Goal: Task Accomplishment & Management: Manage account settings

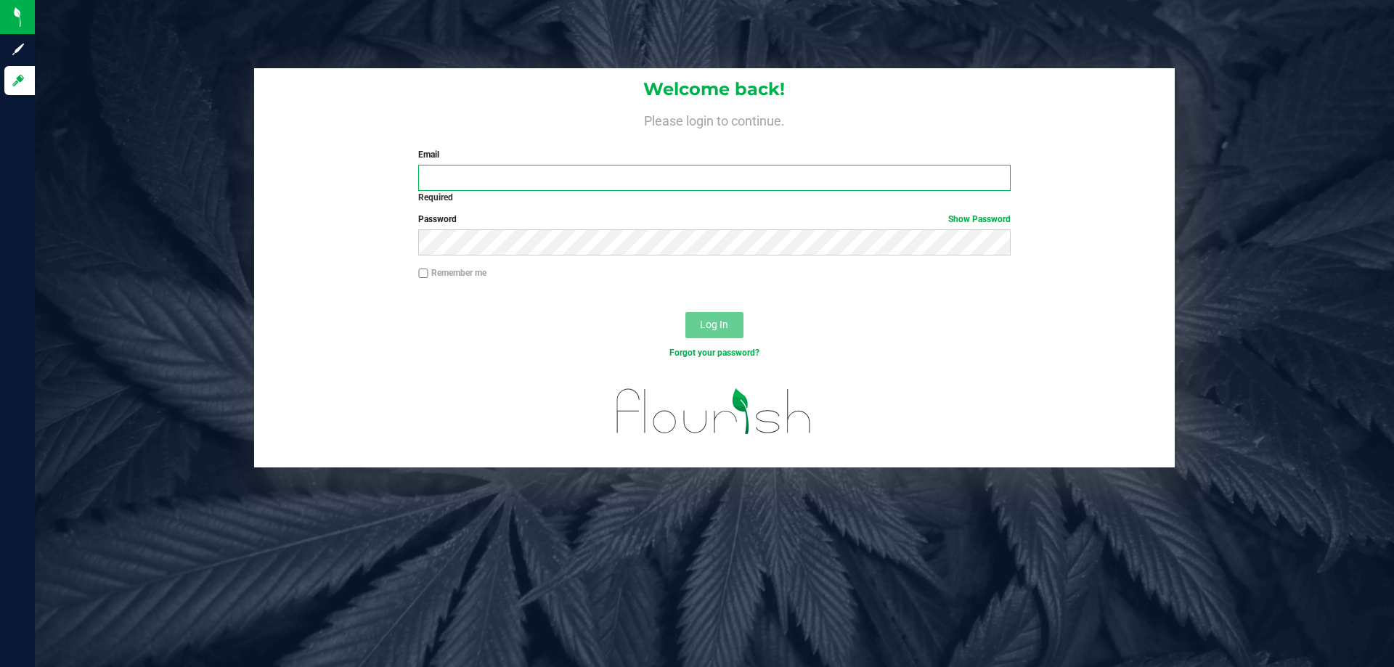
click at [500, 183] on input "Email" at bounding box center [714, 178] width 592 height 26
type input "[EMAIL_ADDRESS][DOMAIN_NAME]"
click at [685, 312] on button "Log In" at bounding box center [714, 325] width 58 height 26
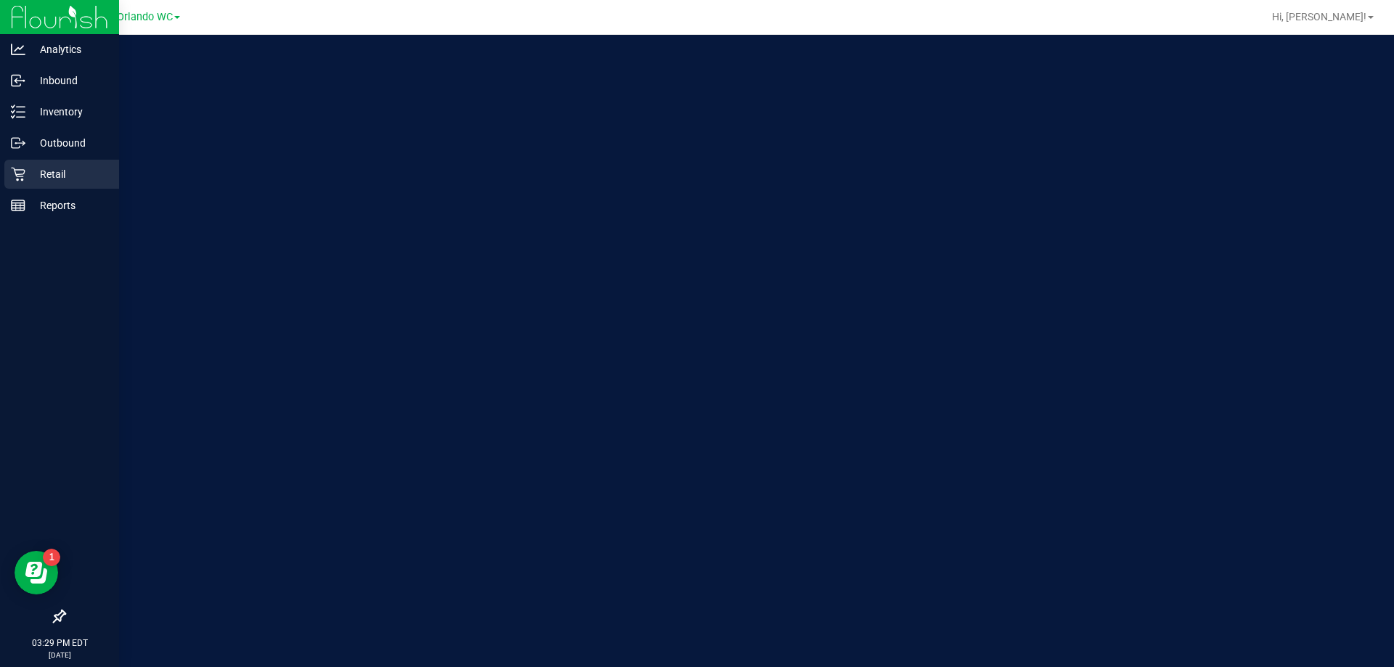
click at [15, 175] on icon at bounding box center [18, 174] width 15 height 15
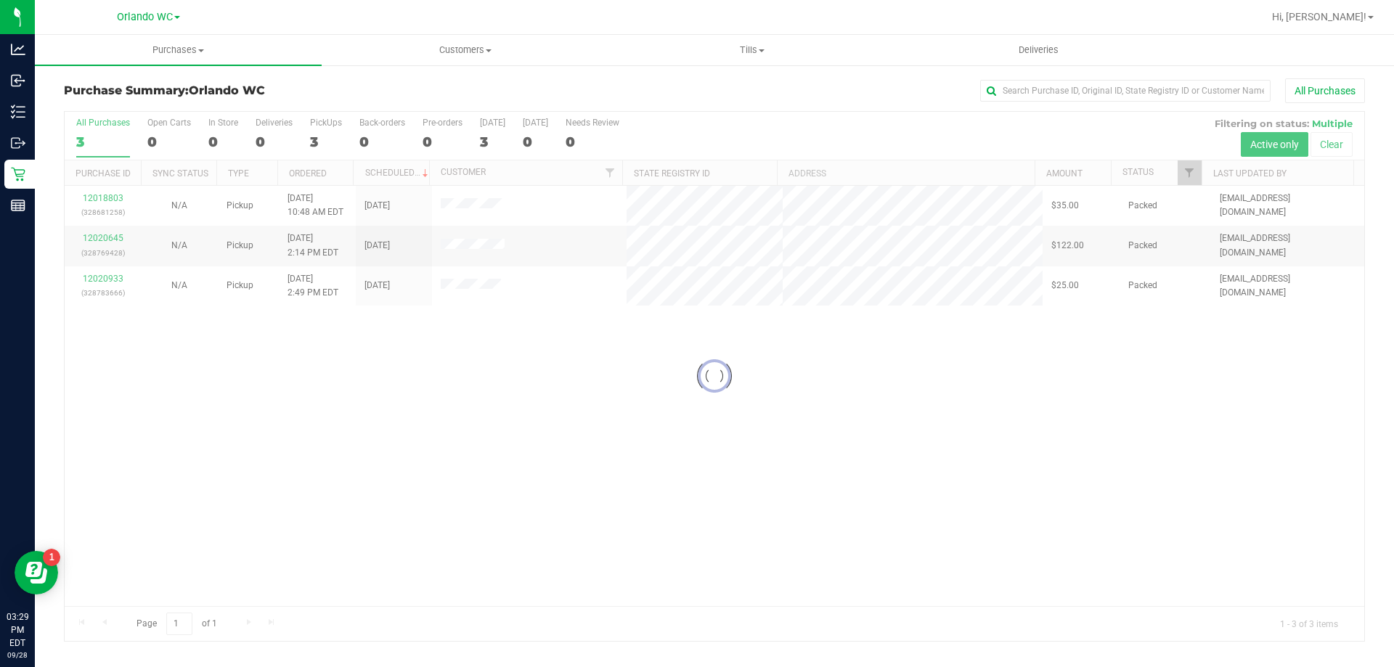
click at [457, 371] on div at bounding box center [714, 376] width 1299 height 529
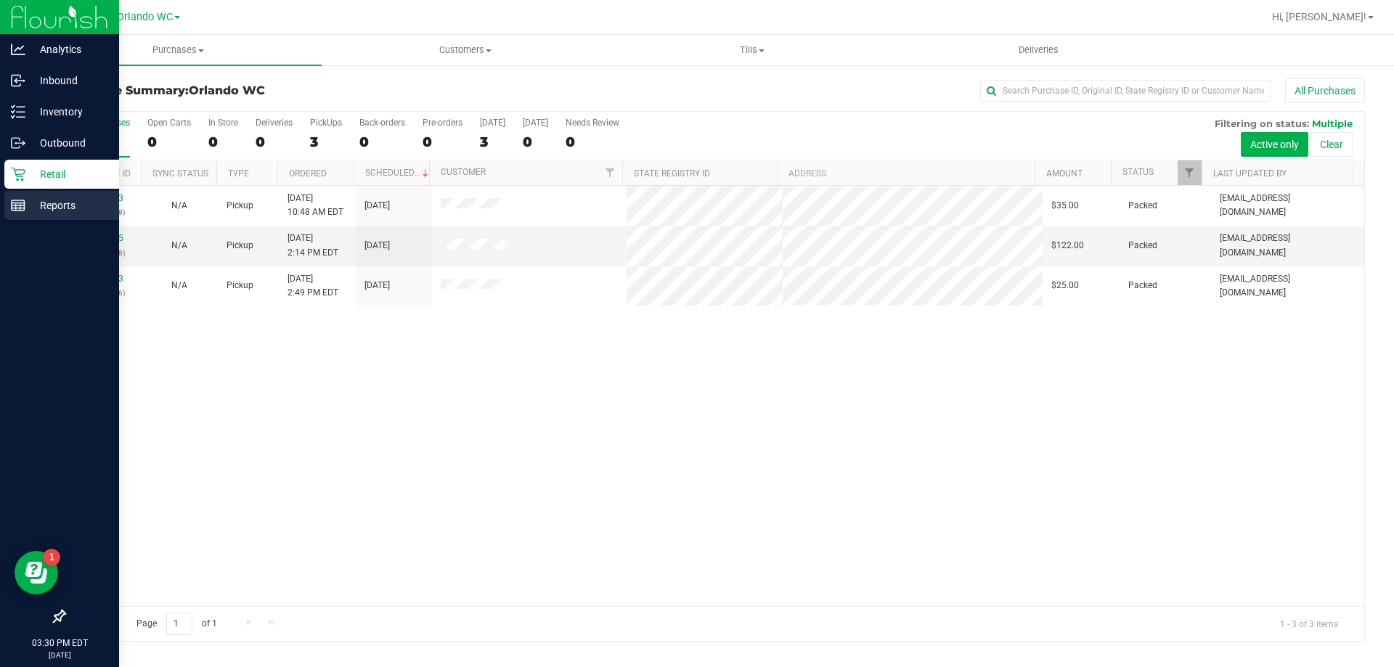
click at [30, 208] on p "Reports" at bounding box center [68, 205] width 87 height 17
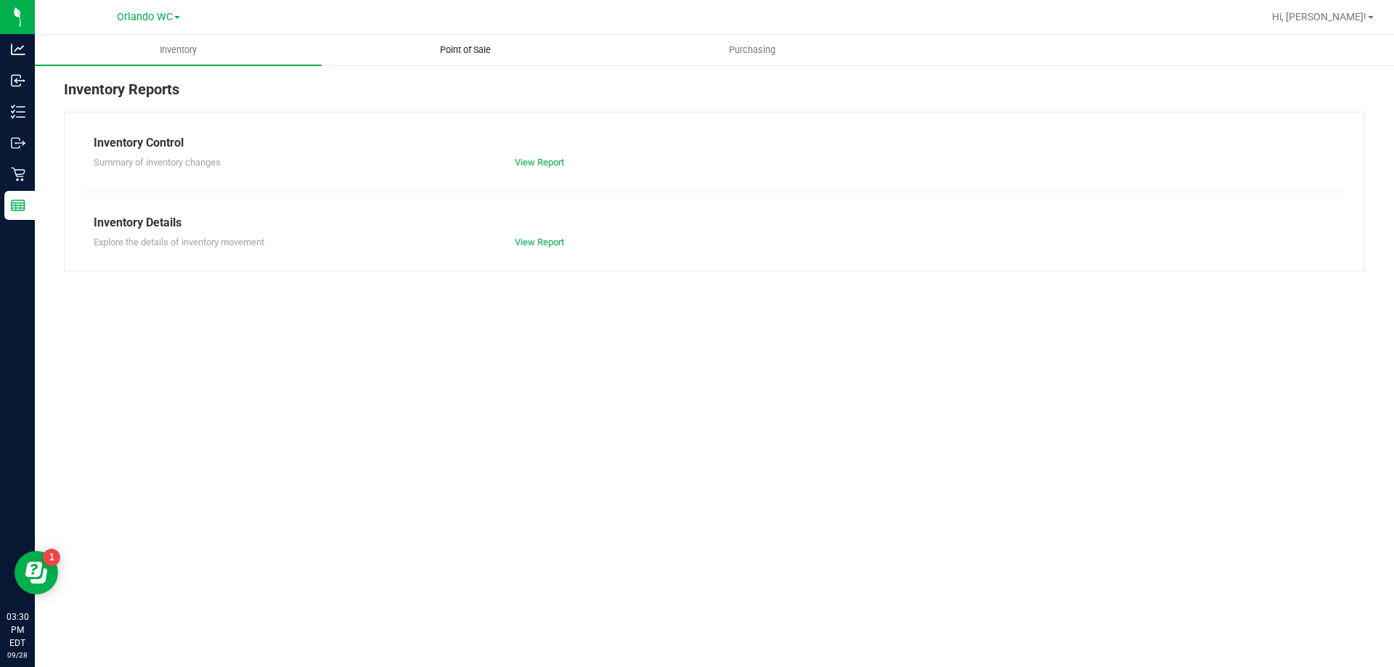
click at [447, 48] on span "Point of Sale" at bounding box center [465, 50] width 90 height 13
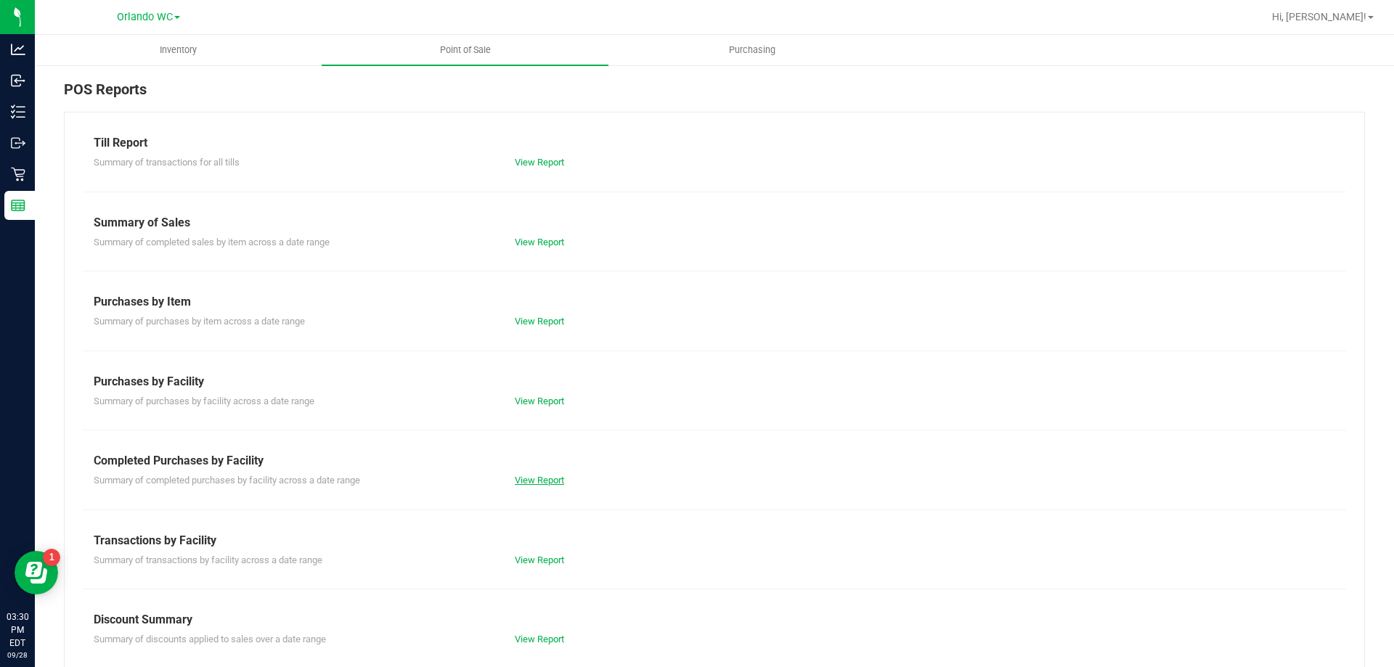
click at [539, 485] on link "View Report" at bounding box center [539, 480] width 49 height 11
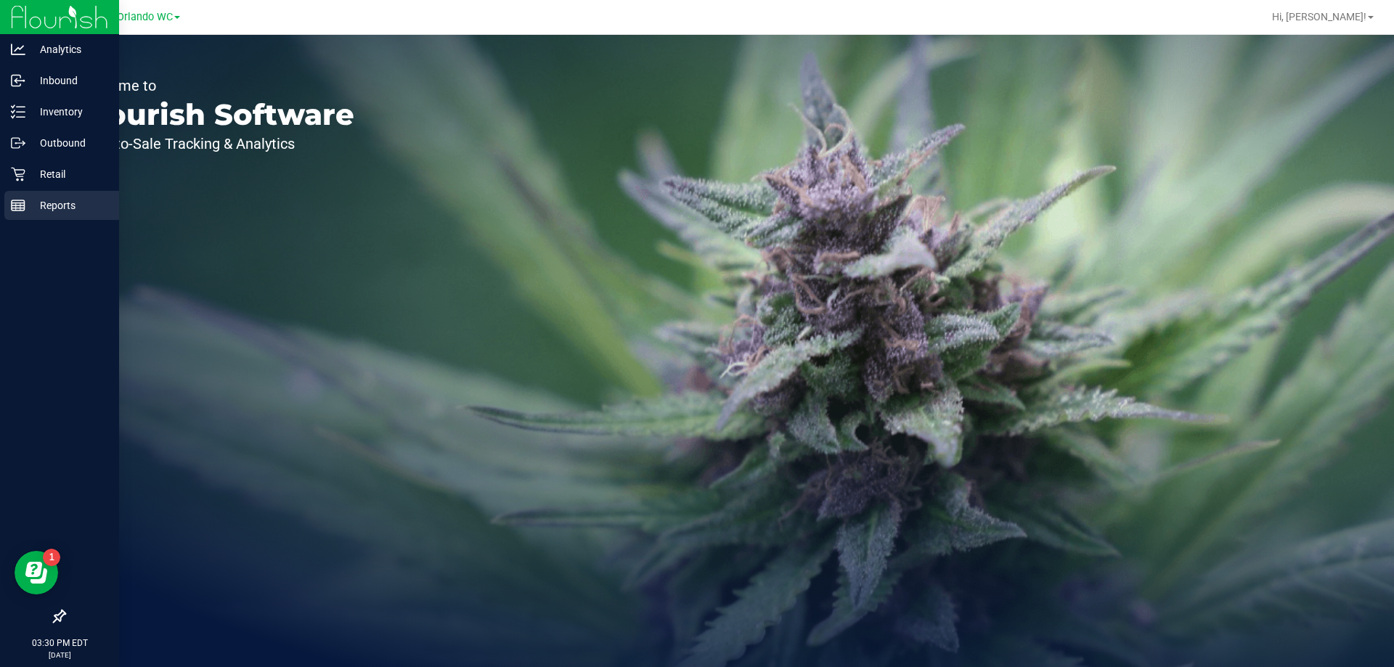
click at [38, 213] on p "Reports" at bounding box center [68, 205] width 87 height 17
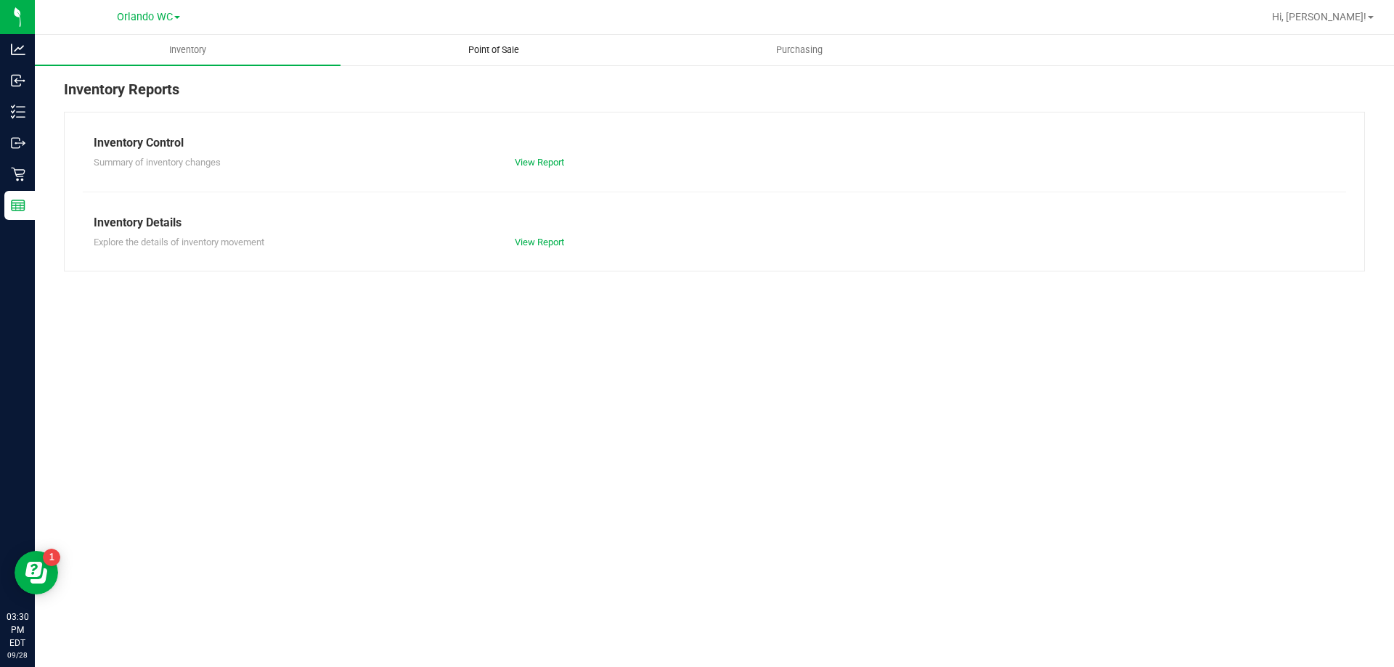
click at [462, 41] on uib-tab-heading "Point of Sale" at bounding box center [493, 50] width 304 height 29
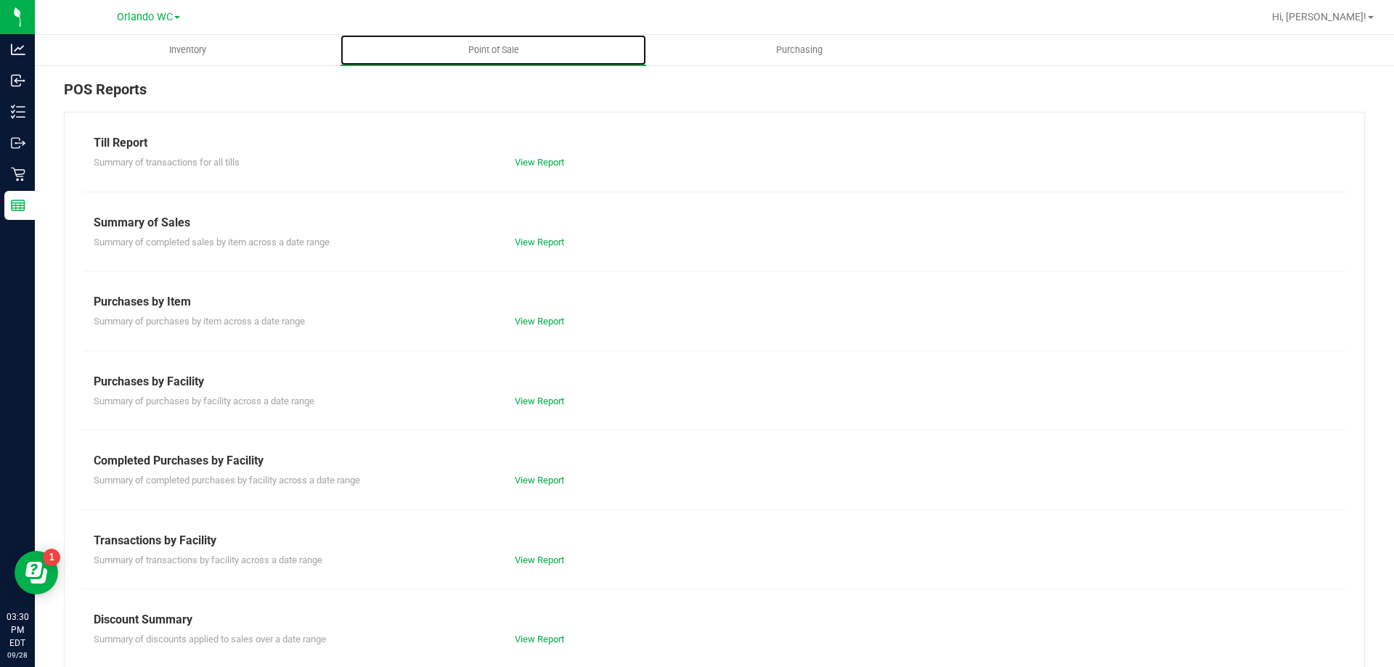
scroll to position [96, 0]
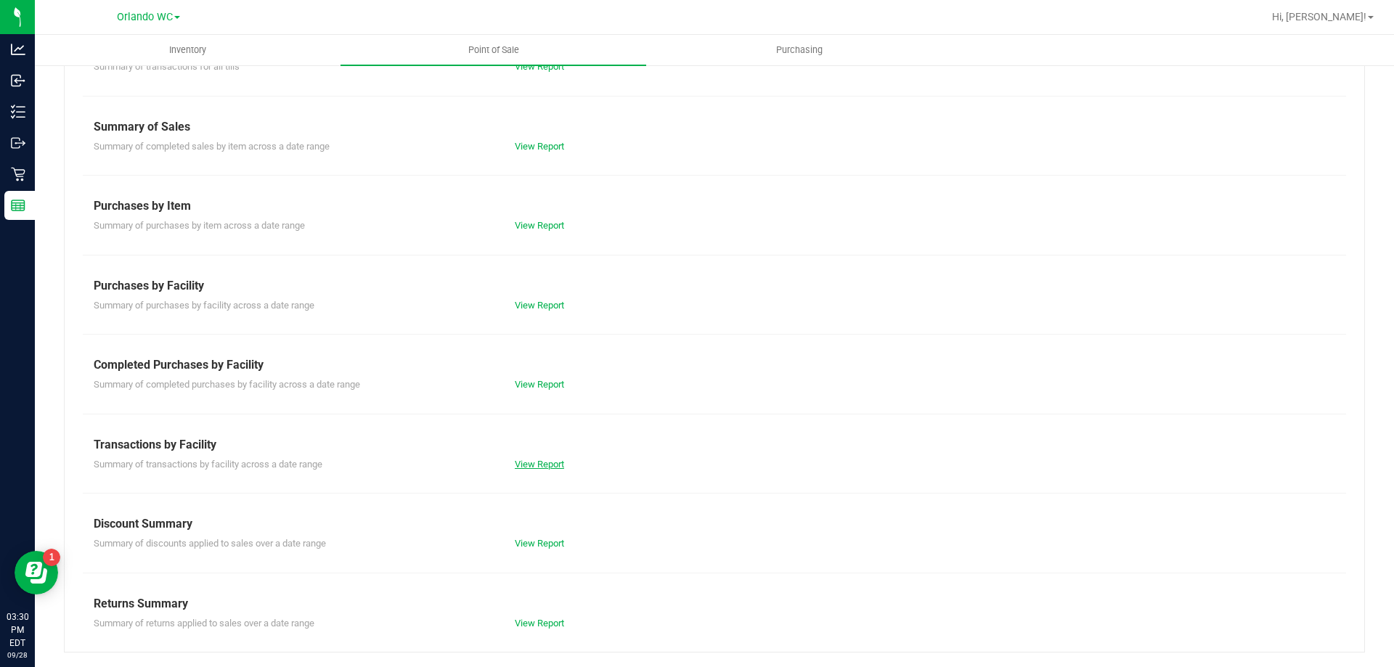
click at [535, 460] on link "View Report" at bounding box center [539, 464] width 49 height 11
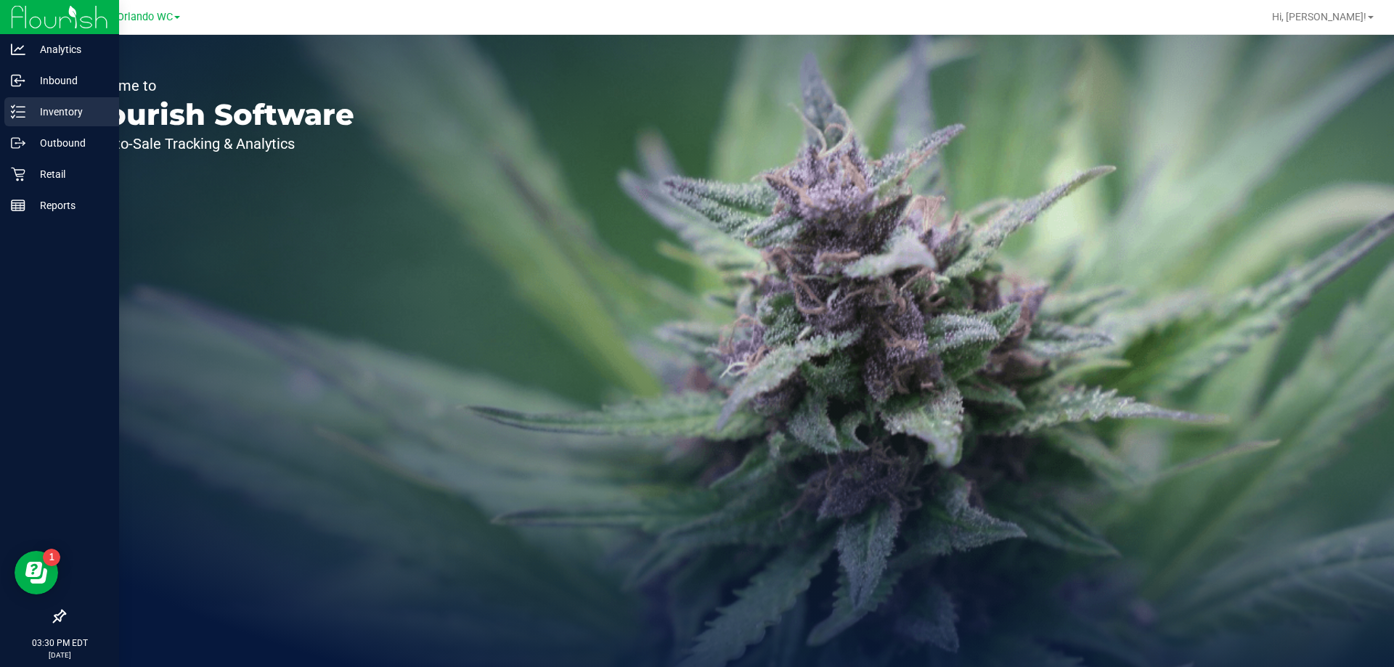
click at [49, 113] on p "Inventory" at bounding box center [68, 111] width 87 height 17
click at [44, 165] on div "Retail" at bounding box center [61, 174] width 115 height 29
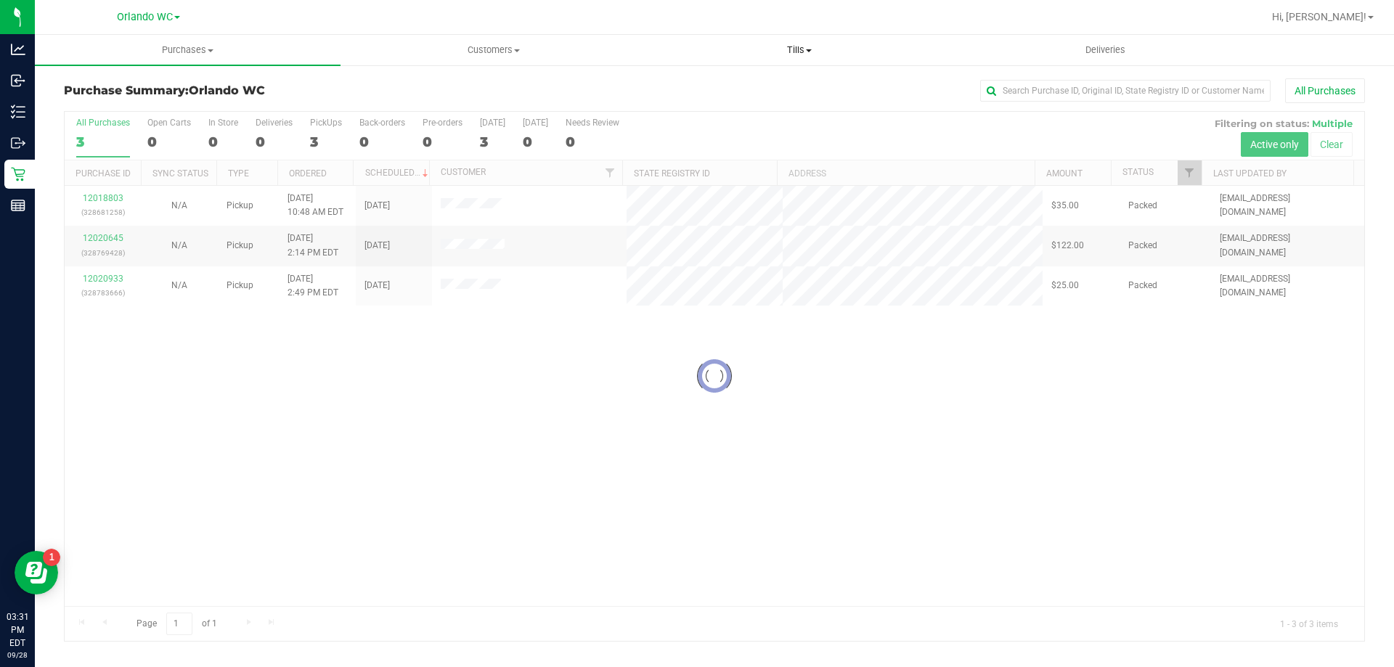
click at [784, 51] on span "Tills" at bounding box center [799, 50] width 304 height 13
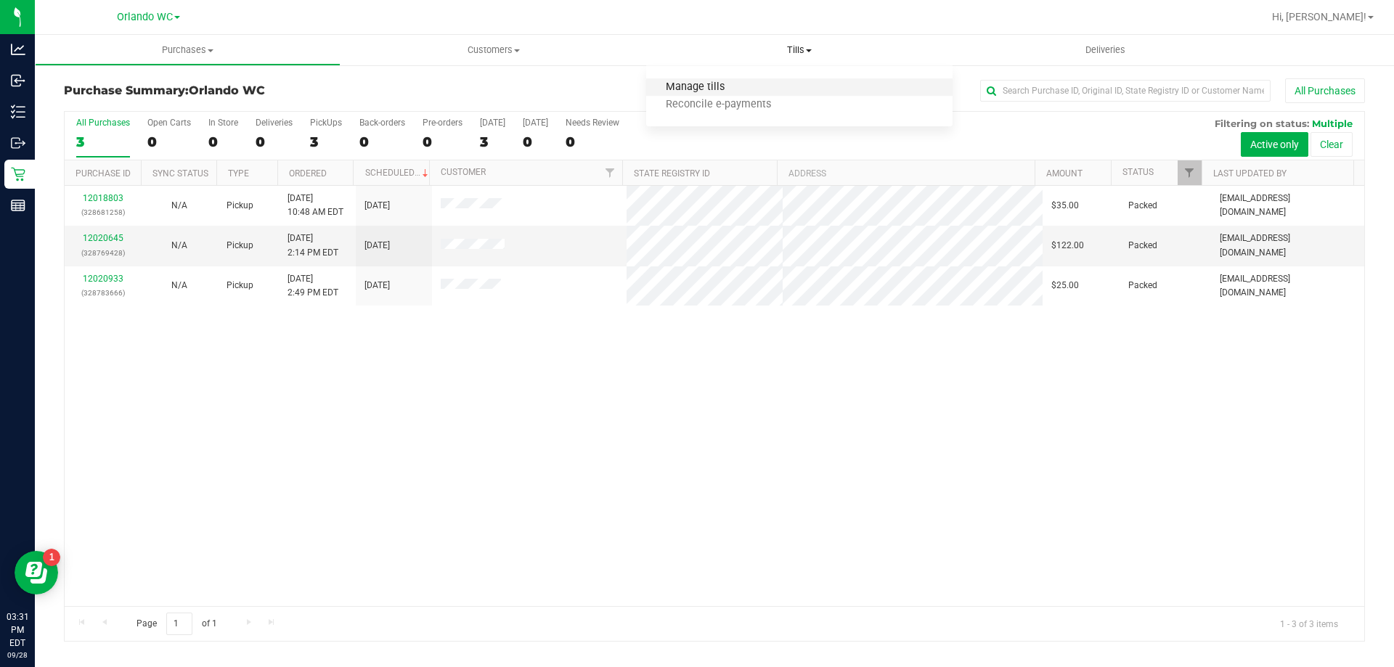
click at [706, 91] on span "Manage tills" at bounding box center [695, 87] width 98 height 12
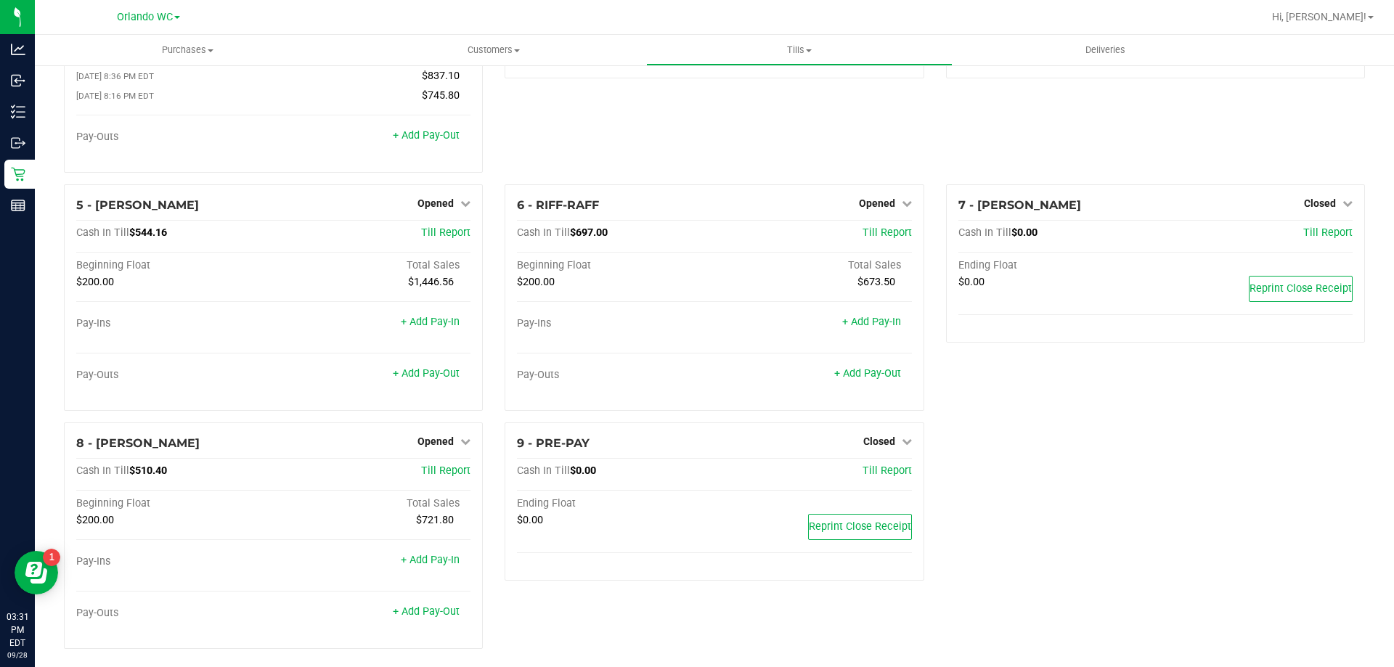
scroll to position [171, 0]
